Goal: Task Accomplishment & Management: Manage account settings

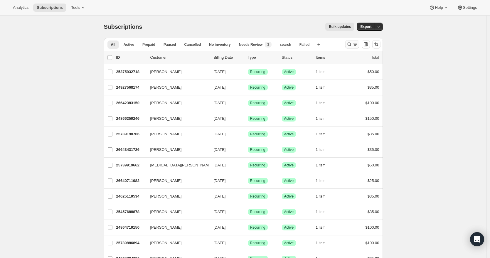
click at [352, 44] on icon "Search and filter results" at bounding box center [349, 44] width 6 height 6
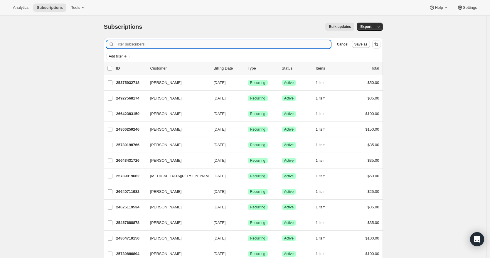
click at [142, 44] on input "Filter subscribers" at bounding box center [223, 44] width 215 height 8
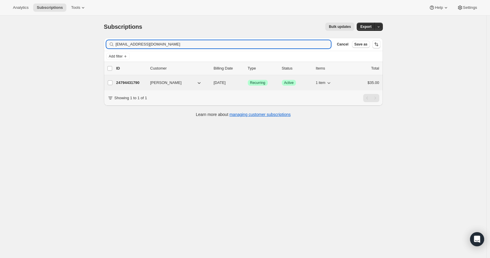
type input "[EMAIL_ADDRESS][DOMAIN_NAME]"
click at [139, 84] on p "24794431790" at bounding box center [130, 83] width 29 height 6
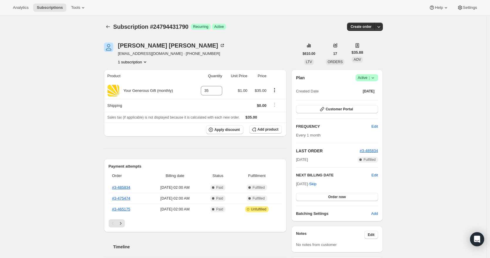
click at [376, 79] on icon at bounding box center [373, 78] width 6 height 6
click at [371, 98] on span "Cancel subscription" at bounding box center [366, 99] width 33 height 4
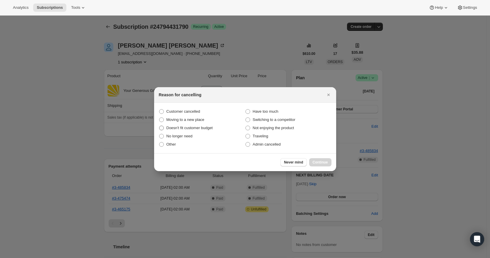
drag, startPoint x: 190, startPoint y: 112, endPoint x: 213, endPoint y: 131, distance: 29.2
click at [190, 112] on span "Customer cancelled" at bounding box center [183, 111] width 34 height 4
click at [159, 109] on input "Customer cancelled" at bounding box center [159, 109] width 0 height 0
radio input "true"
click at [317, 163] on span "Continue" at bounding box center [319, 162] width 15 height 5
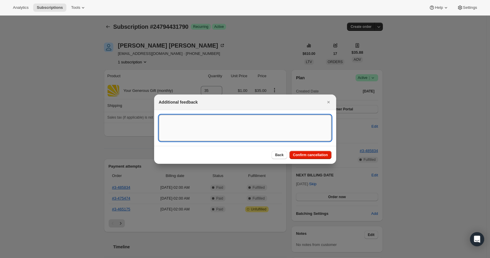
click at [185, 130] on textarea ":rbu:" at bounding box center [245, 128] width 173 height 26
type textarea "[DATE] RR - Cancel Recurring Donation -"
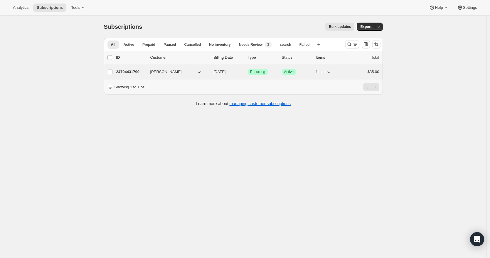
click at [129, 72] on p "24794431790" at bounding box center [130, 72] width 29 height 6
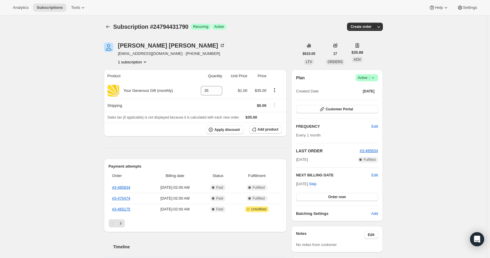
click at [371, 76] on icon at bounding box center [373, 78] width 6 height 6
click at [368, 98] on span "Cancel subscription" at bounding box center [366, 99] width 33 height 4
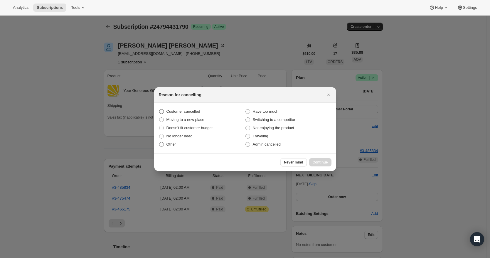
click at [193, 109] on span "Customer cancelled" at bounding box center [183, 111] width 34 height 4
click at [159, 109] on input "Customer cancelled" at bounding box center [159, 109] width 0 height 0
radio input "true"
click at [318, 162] on span "Continue" at bounding box center [319, 162] width 15 height 5
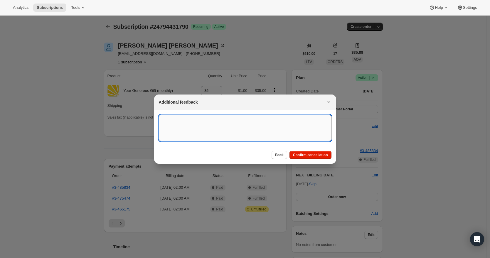
click at [173, 125] on textarea ":rfj:" at bounding box center [245, 128] width 173 height 26
paste textarea "[PERSON_NAME] would like to cancel her monthly donation which comes out of her …"
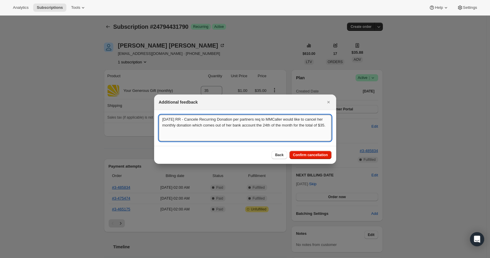
click at [278, 121] on textarea "[DATE] RR - Cancele Recurring Donation per partners req to MMCaller would like …" at bounding box center [245, 128] width 173 height 26
click at [200, 120] on textarea "[DATE] RR - Cancele Recurring Donation per partners req to MM-Caller would like…" at bounding box center [245, 128] width 173 height 26
drag, startPoint x: 185, startPoint y: 131, endPoint x: 148, endPoint y: 116, distance: 39.9
type textarea "[DATE] RR - Canceled Recurring Donation per partners req to MM-Caller would lik…"
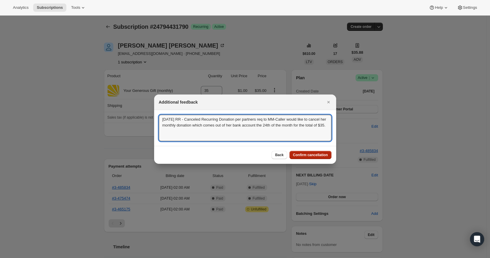
click at [307, 155] on span "Confirm cancellation" at bounding box center [310, 155] width 35 height 5
